Goal: Task Accomplishment & Management: Manage account settings

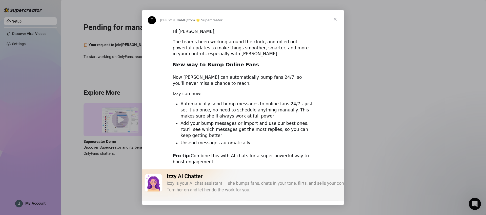
click at [335, 20] on span "Close" at bounding box center [335, 19] width 18 height 18
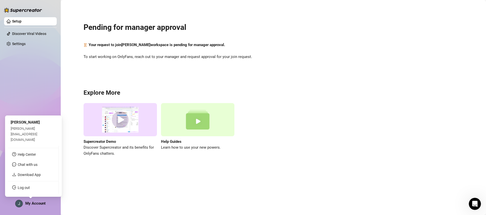
click at [39, 202] on span "My Account" at bounding box center [35, 203] width 20 height 5
click at [30, 188] on link "Log out" at bounding box center [24, 187] width 12 height 4
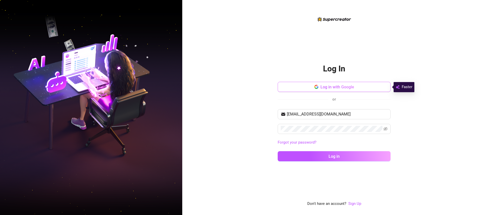
click at [346, 87] on span "Log in with Google" at bounding box center [337, 87] width 34 height 5
click at [349, 85] on span "Log in with Google" at bounding box center [337, 87] width 34 height 5
click at [327, 86] on span "Log in with Google" at bounding box center [337, 87] width 34 height 5
